Goal: Transaction & Acquisition: Purchase product/service

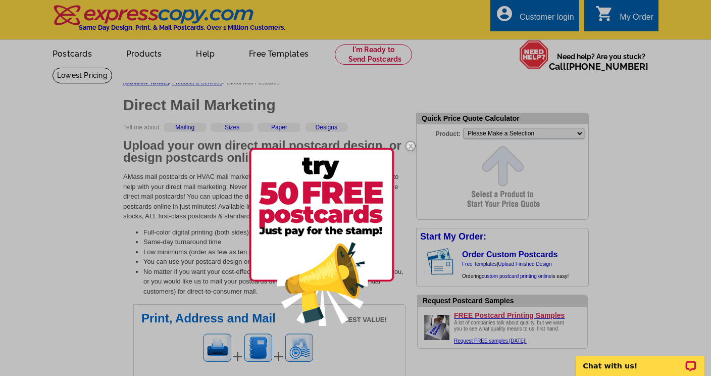
click at [407, 144] on img at bounding box center [410, 145] width 29 height 29
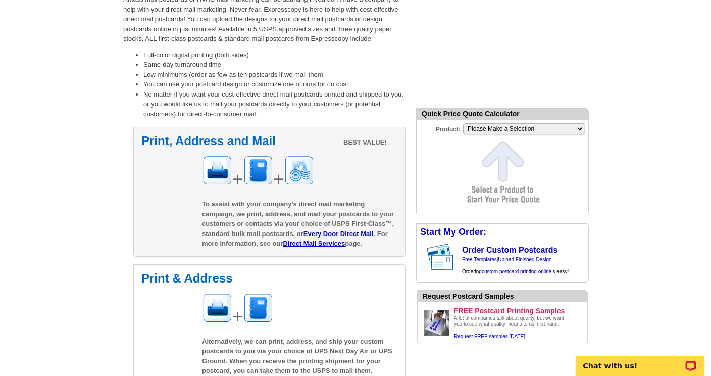
scroll to position [176, 0]
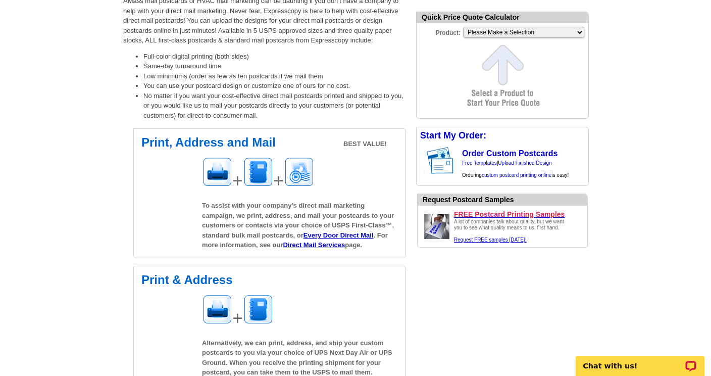
click at [515, 124] on div "Quick Price Quote Calculator Product: Please Make a Selection Jumbo Postcard (5…" at bounding box center [502, 127] width 192 height 255
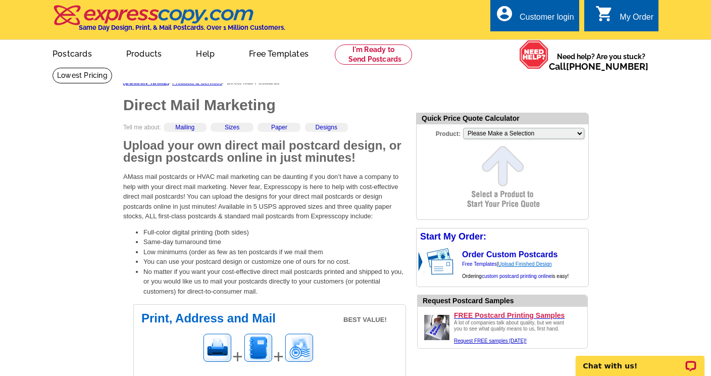
click at [510, 264] on link "Upload Finished Design" at bounding box center [525, 264] width 54 height 6
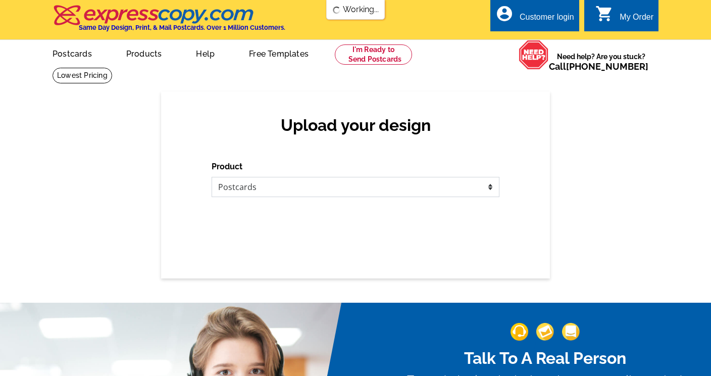
click at [280, 193] on select "Please select the type of file... Postcards Business Cards Letters and flyers G…" at bounding box center [356, 187] width 288 height 20
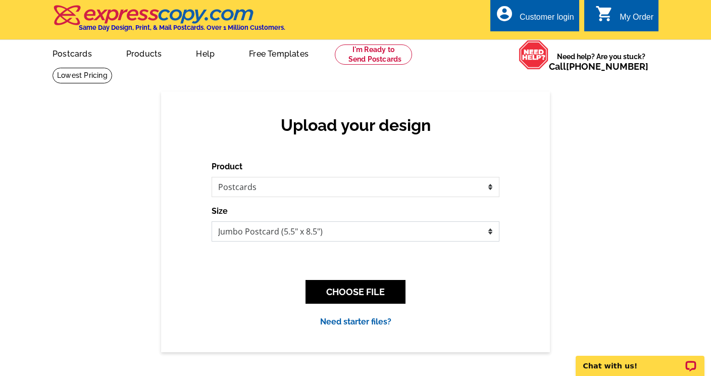
click at [308, 235] on select "Jumbo Postcard (5.5" x 8.5") Regular Postcard (4.25" x 5.6") Panoramic Postcard…" at bounding box center [356, 231] width 288 height 20
select select "3"
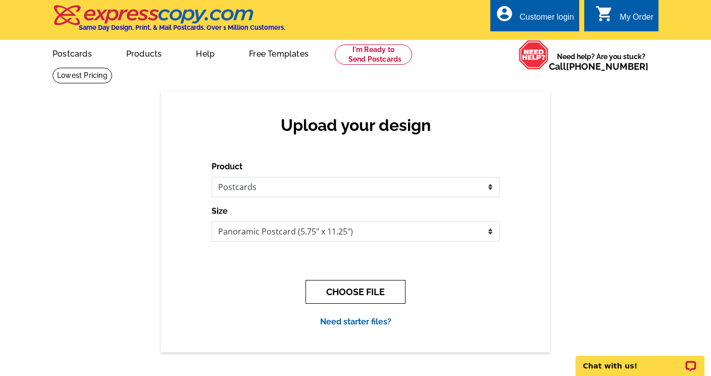
click at [343, 284] on button "CHOOSE FILE" at bounding box center [355, 292] width 100 height 24
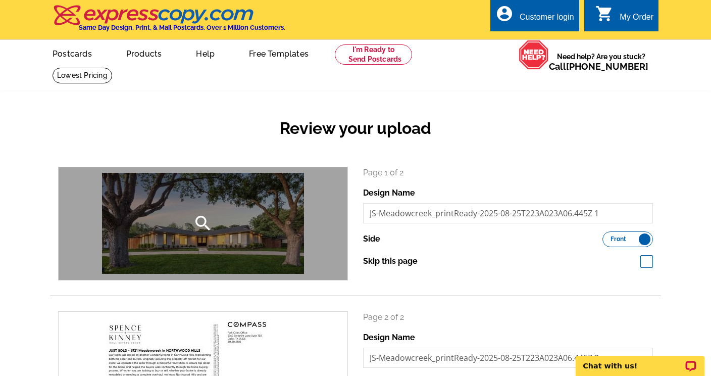
click at [189, 200] on div "search" at bounding box center [203, 223] width 289 height 113
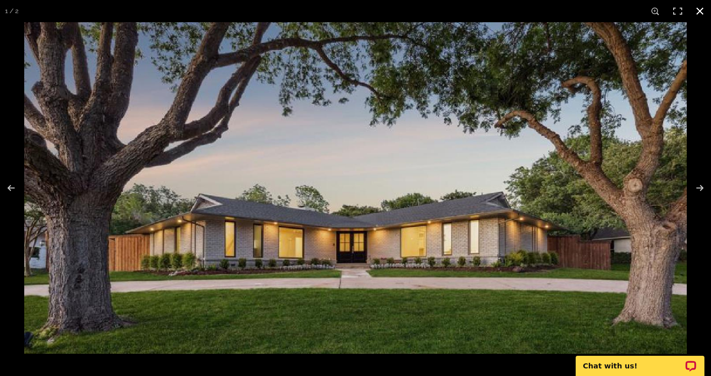
click at [697, 9] on button at bounding box center [700, 11] width 22 height 22
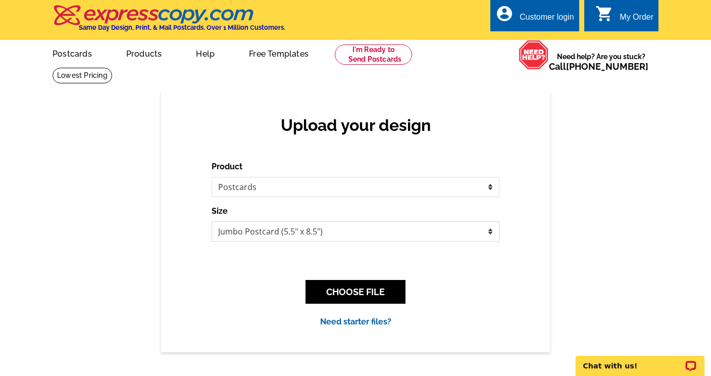
click at [341, 233] on select "Jumbo Postcard (5.5" x 8.5") Regular Postcard (4.25" x 5.6") Panoramic Postcard…" at bounding box center [356, 231] width 288 height 20
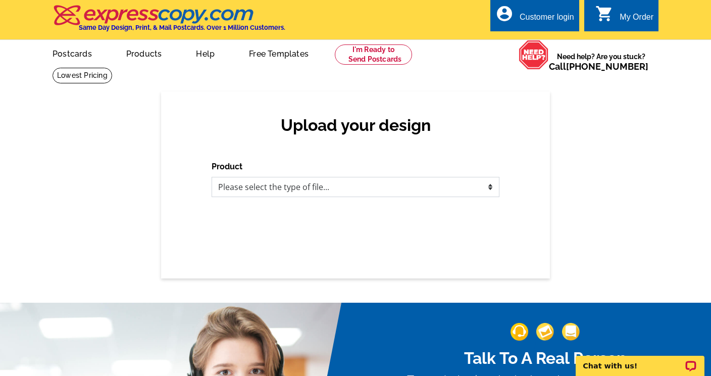
click at [286, 187] on select "Please select the type of file... Postcards Business Cards Letters and flyers G…" at bounding box center [356, 187] width 288 height 20
select select "1"
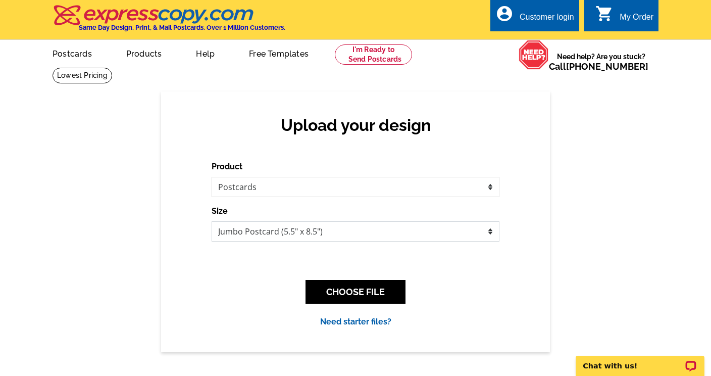
click at [270, 230] on select "Jumbo Postcard (5.5" x 8.5") Regular Postcard (4.25" x 5.6") Panoramic Postcard…" at bounding box center [356, 231] width 288 height 20
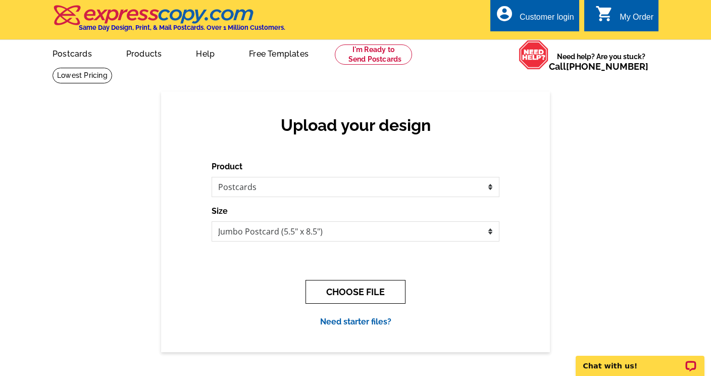
click at [362, 295] on button "CHOOSE FILE" at bounding box center [355, 292] width 100 height 24
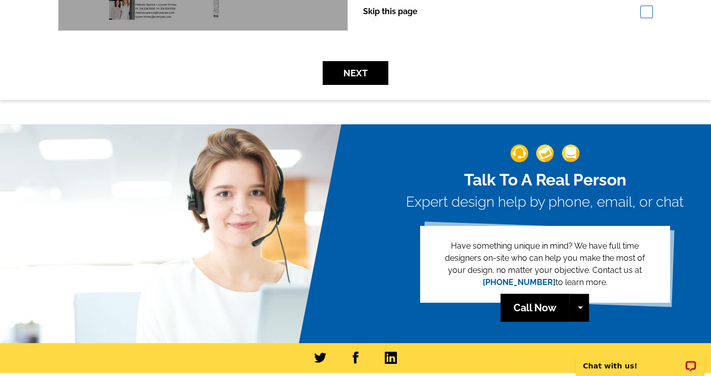
scroll to position [493, 0]
